Goal: Task Accomplishment & Management: Manage account settings

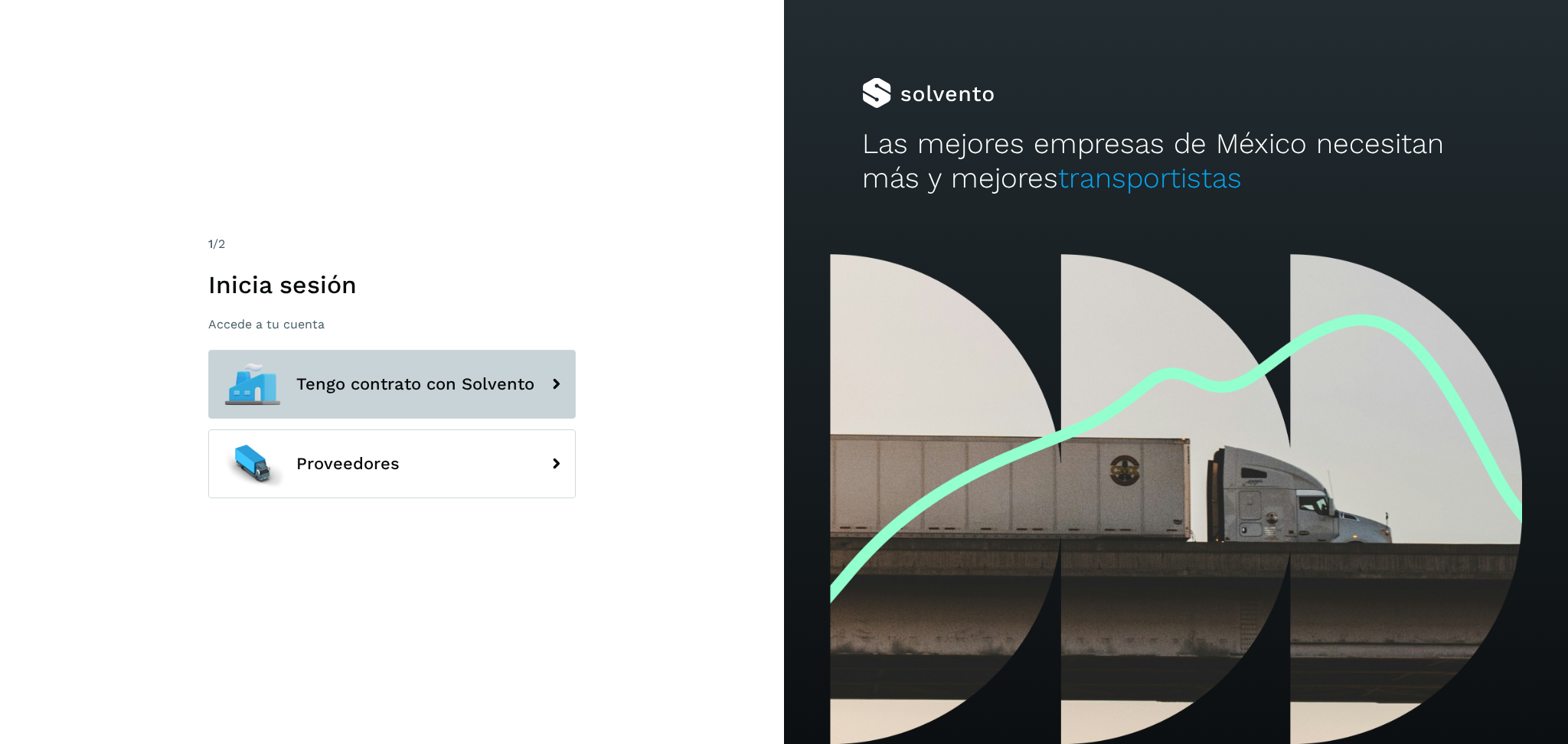
click at [499, 365] on button "Tengo contrato con Solvento" at bounding box center [392, 385] width 367 height 69
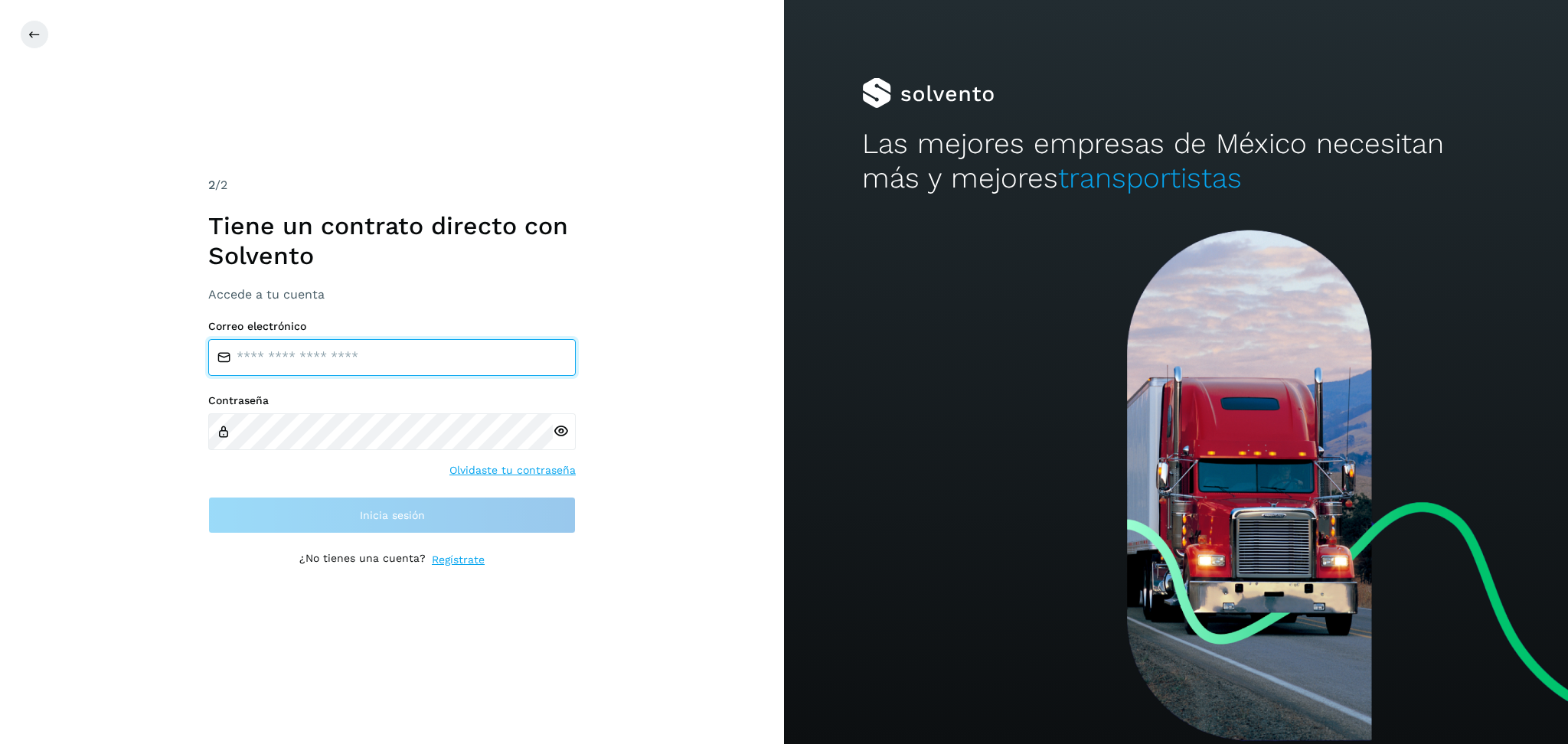
type input "**********"
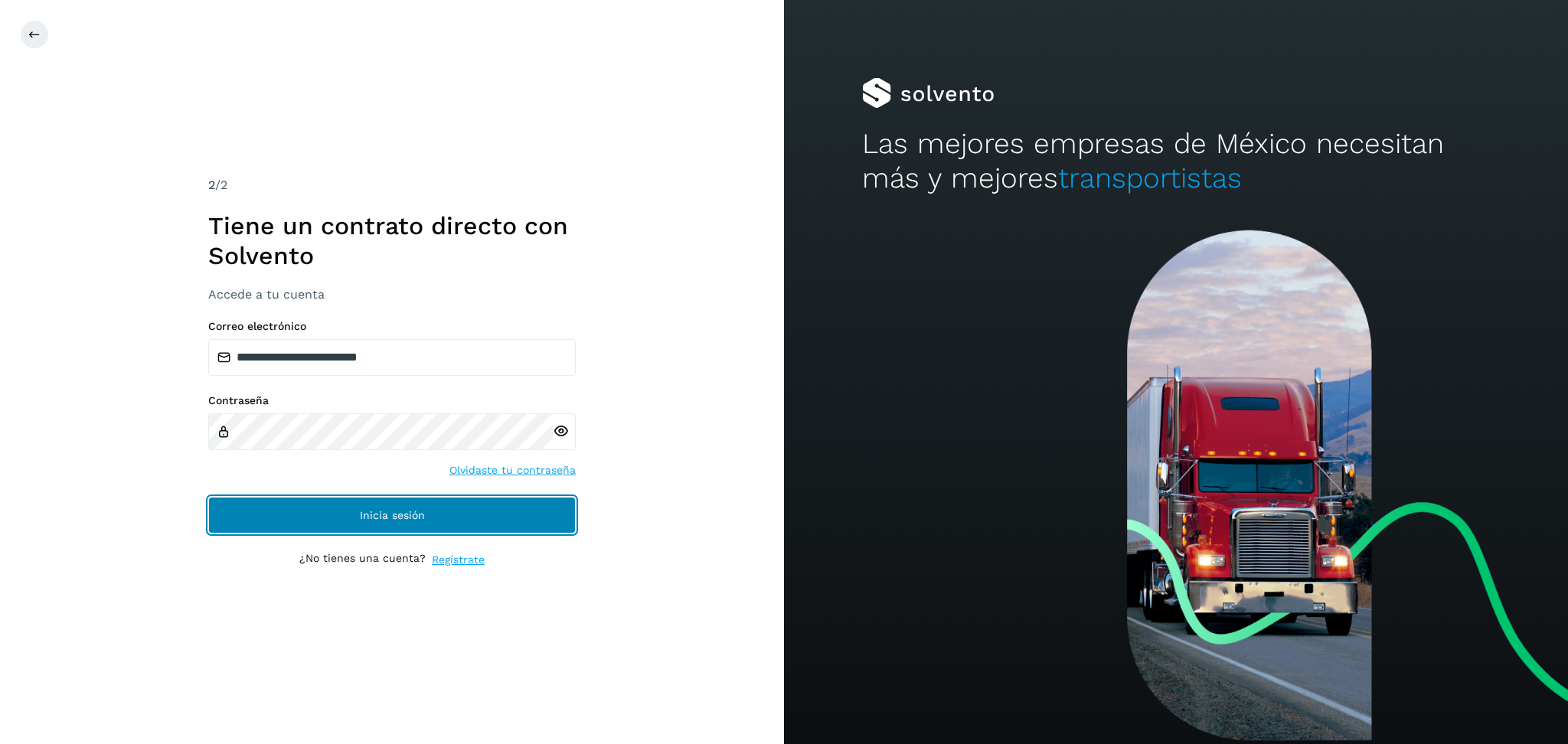
click at [486, 513] on button "Inicia sesión" at bounding box center [392, 515] width 367 height 37
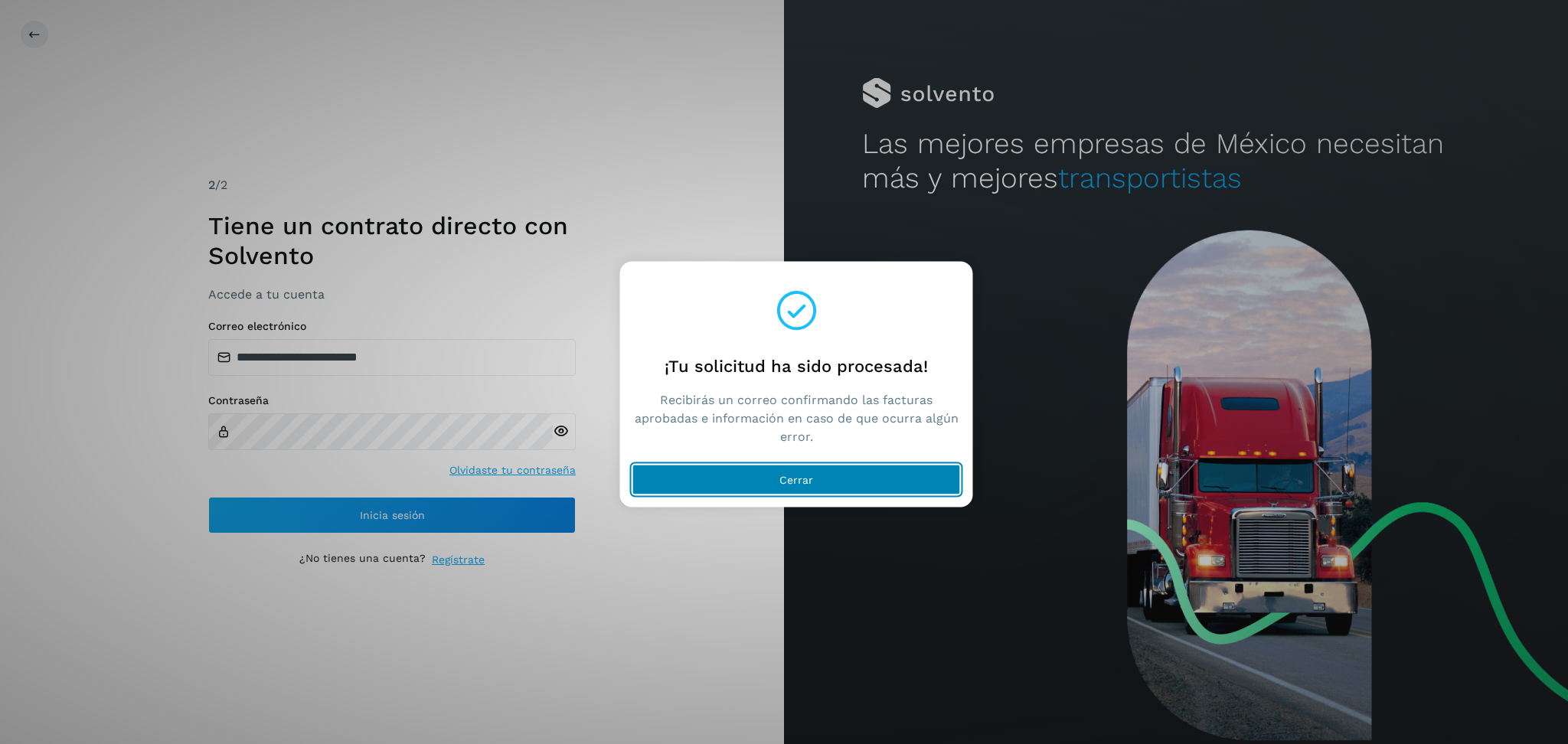
click at [840, 483] on button "Cerrar" at bounding box center [796, 480] width 329 height 31
